Goal: Information Seeking & Learning: Compare options

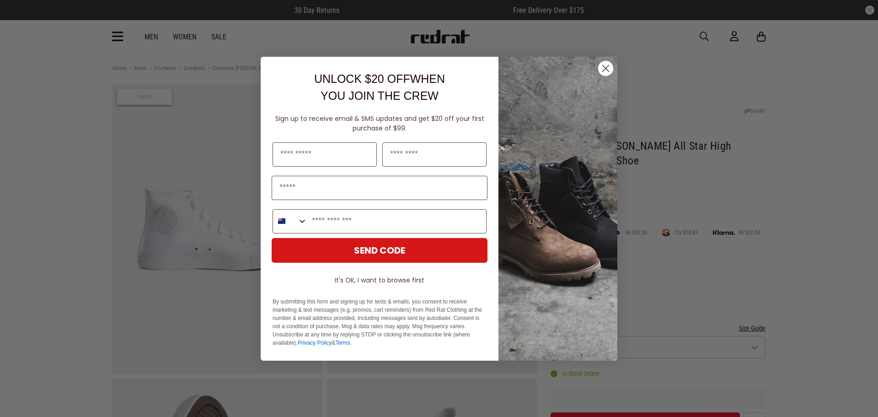
click at [605, 67] on icon "Close dialog" at bounding box center [606, 68] width 6 height 6
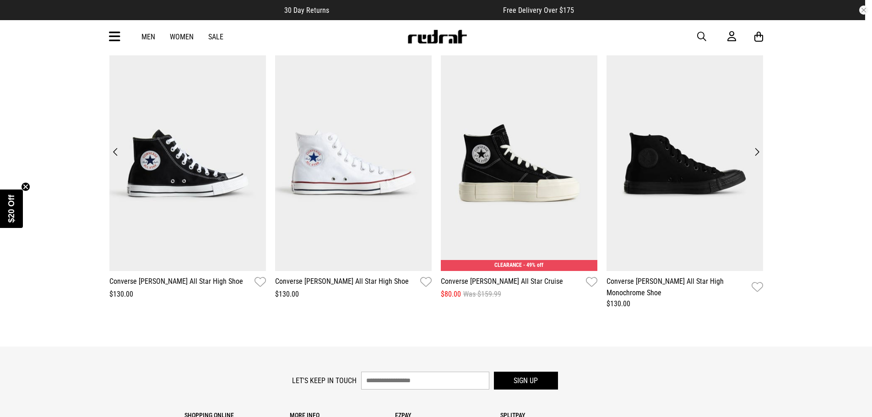
scroll to position [1079, 0]
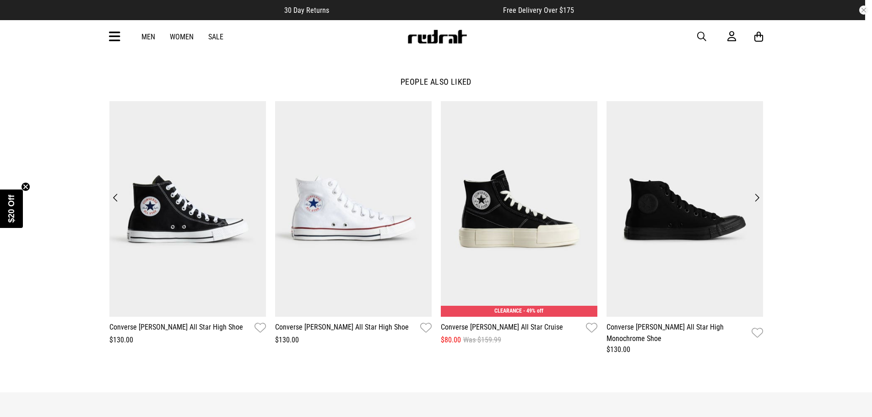
click at [756, 198] on button "Next" at bounding box center [756, 197] width 12 height 13
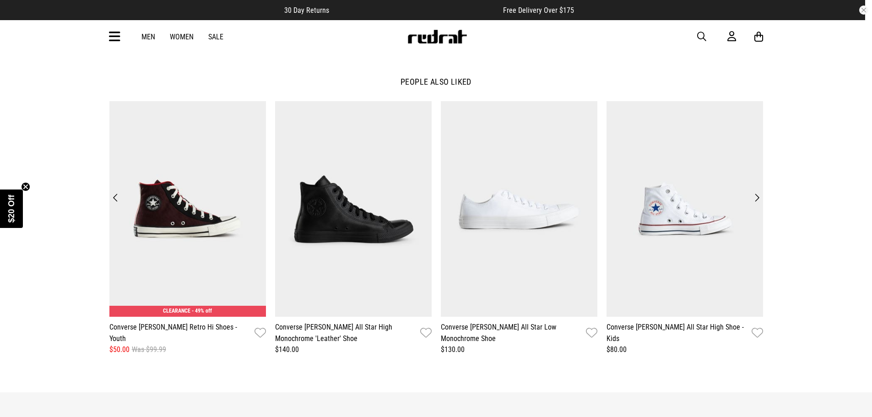
click at [753, 194] on button "Next" at bounding box center [756, 197] width 12 height 13
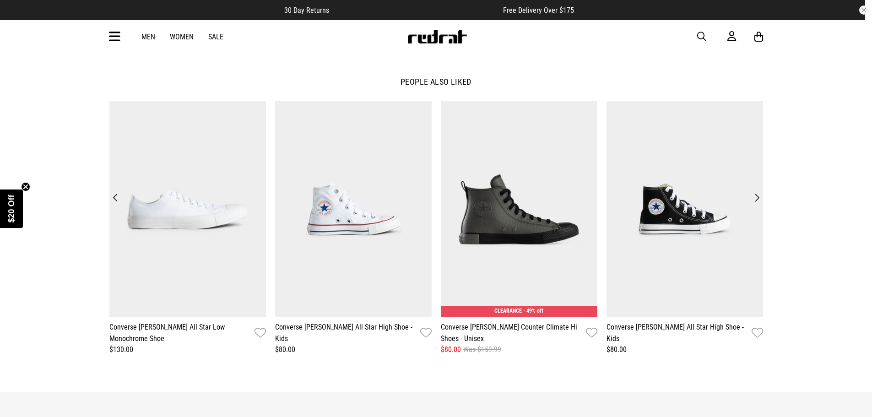
click at [754, 197] on button "Next" at bounding box center [756, 197] width 12 height 13
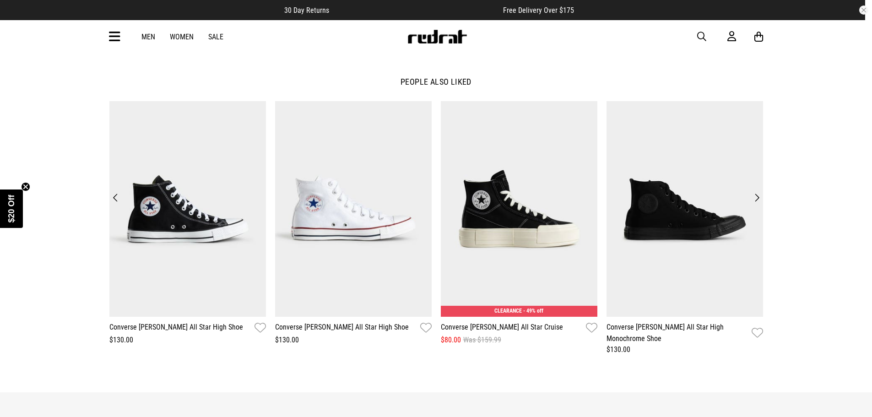
click at [755, 196] on button "Next" at bounding box center [756, 197] width 12 height 13
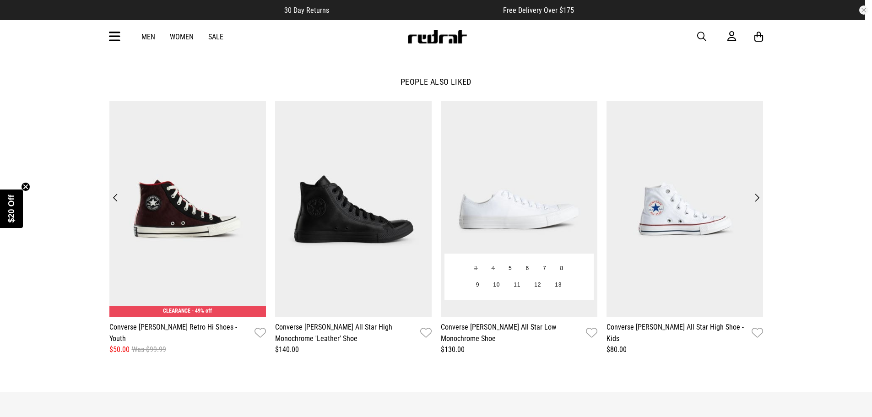
click at [530, 193] on img at bounding box center [519, 209] width 156 height 216
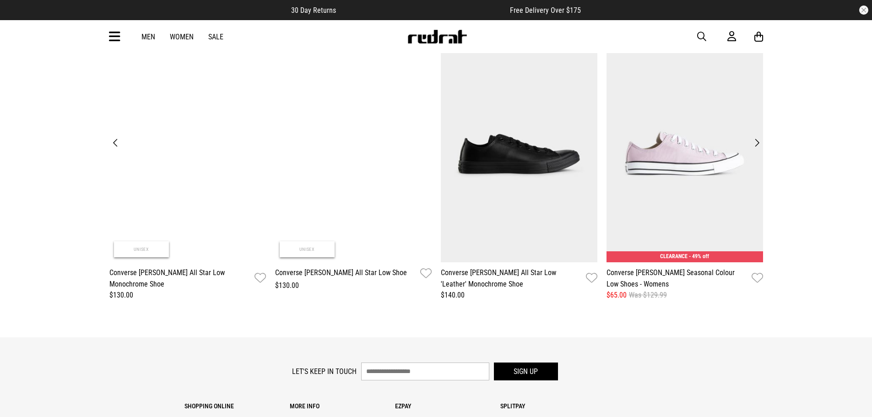
scroll to position [1418, 0]
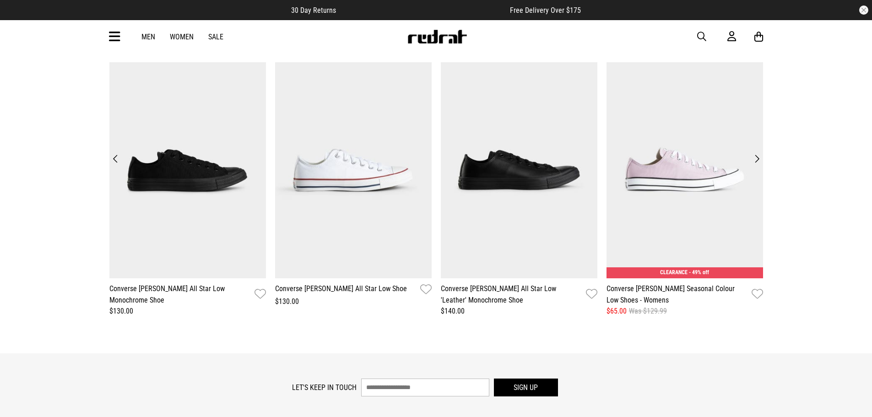
click at [755, 156] on button "Next" at bounding box center [756, 158] width 12 height 13
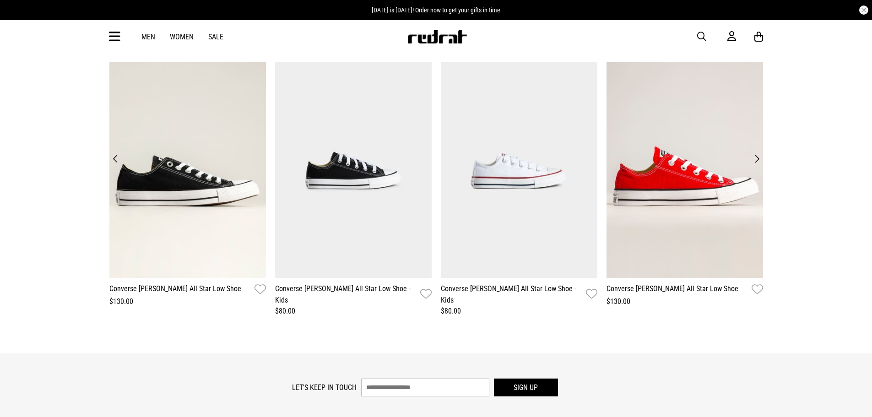
click at [754, 156] on button "Next" at bounding box center [756, 158] width 12 height 13
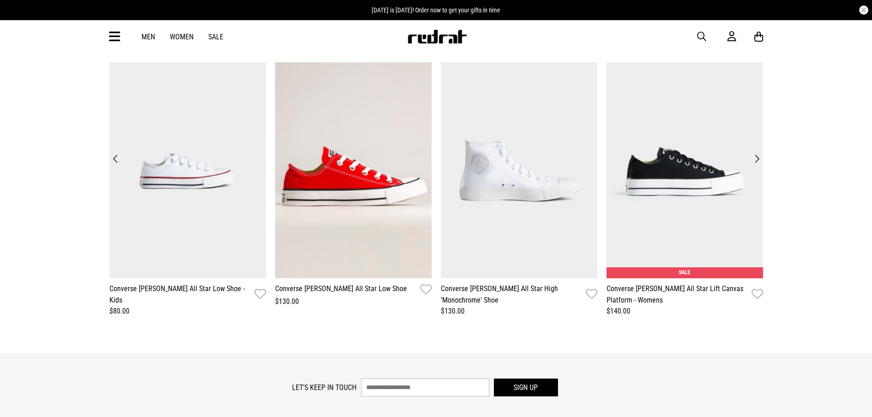
click at [755, 159] on button "Next" at bounding box center [756, 158] width 12 height 13
